Goal: Task Accomplishment & Management: Use online tool/utility

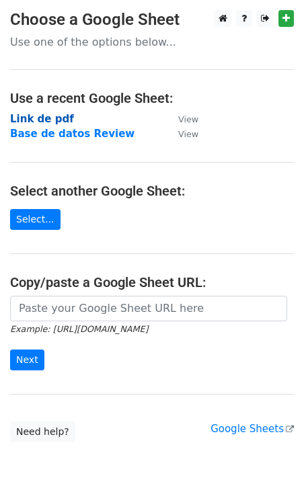
click at [27, 119] on strong "Link de pdf" at bounding box center [42, 119] width 64 height 12
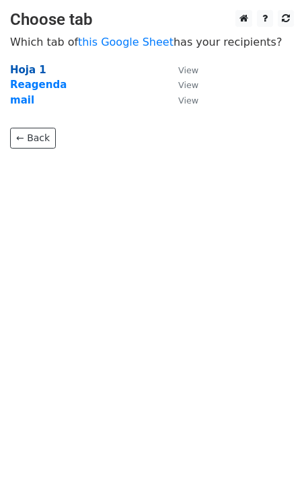
click at [24, 66] on strong "Hoja 1" at bounding box center [28, 70] width 36 height 12
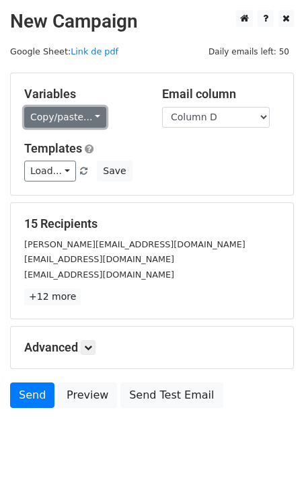
click at [71, 118] on link "Copy/paste..." at bounding box center [65, 117] width 82 height 21
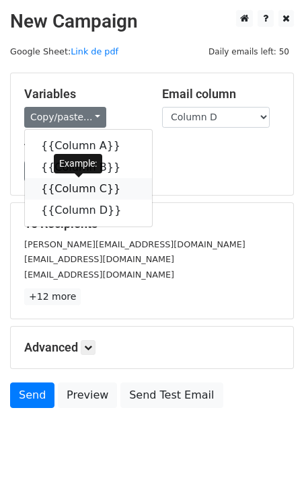
click at [57, 191] on link "{{Column C}}" at bounding box center [88, 189] width 127 height 22
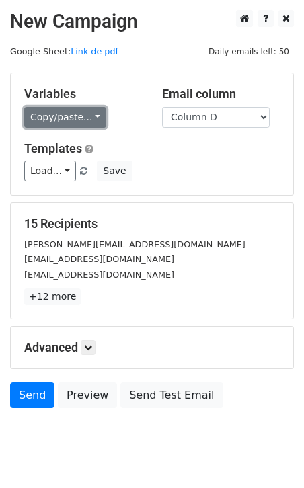
click at [85, 118] on link "Copy/paste..." at bounding box center [65, 117] width 82 height 21
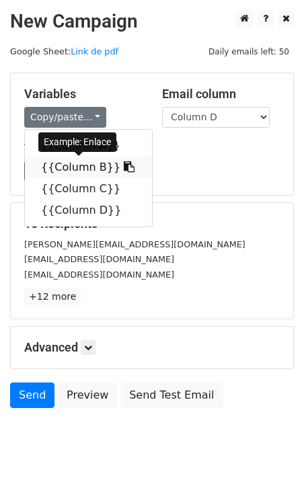
click at [86, 163] on link "{{Column B}}" at bounding box center [88, 168] width 127 height 22
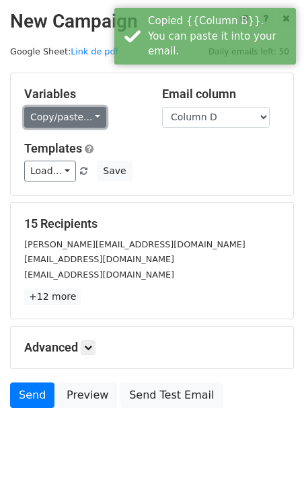
click at [76, 120] on link "Copy/paste..." at bounding box center [65, 117] width 82 height 21
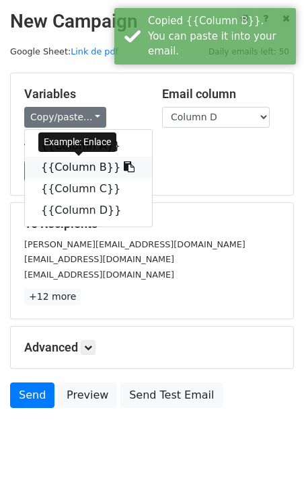
click at [79, 168] on link "{{Column B}}" at bounding box center [88, 168] width 127 height 22
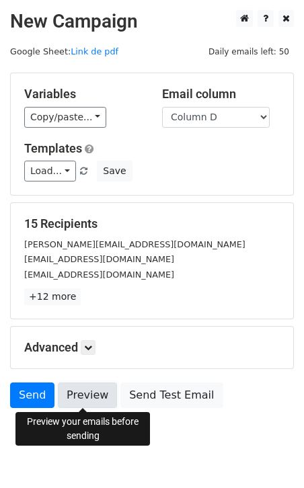
click at [82, 393] on link "Preview" at bounding box center [87, 395] width 59 height 26
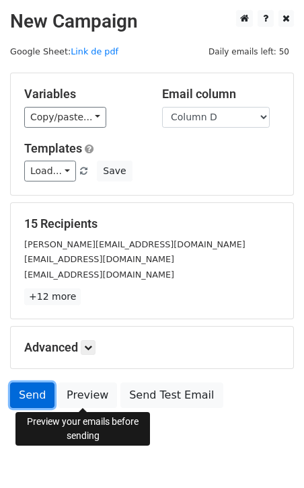
click at [33, 393] on link "Send" at bounding box center [32, 395] width 44 height 26
